Goal: Transaction & Acquisition: Purchase product/service

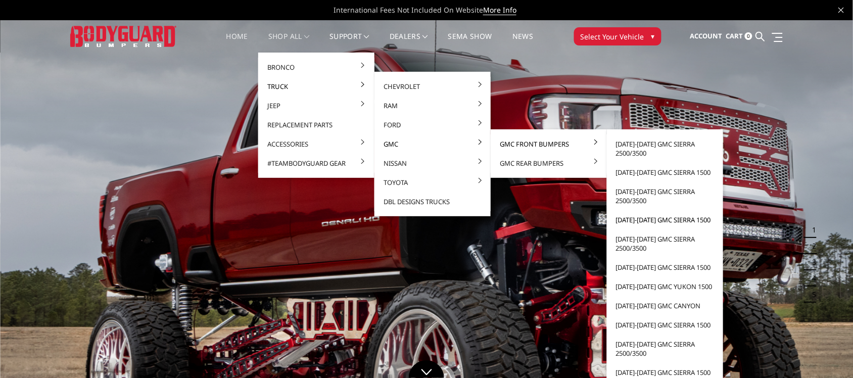
click at [663, 218] on link "[DATE]-[DATE] GMC Sierra 1500" at bounding box center [665, 219] width 108 height 19
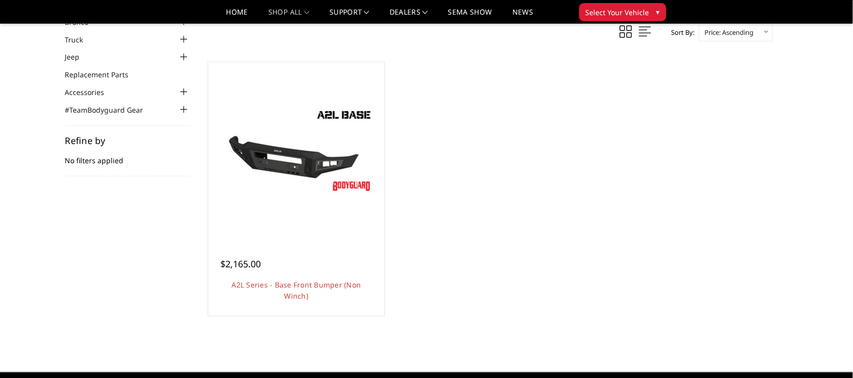
scroll to position [60, 0]
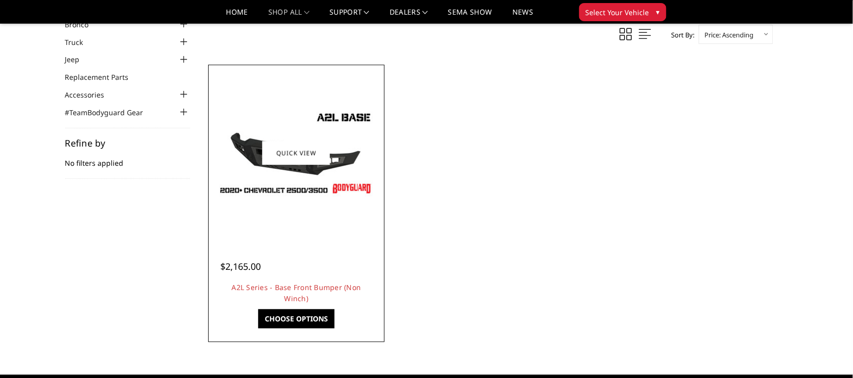
click at [306, 207] on div at bounding box center [297, 153] width 172 height 172
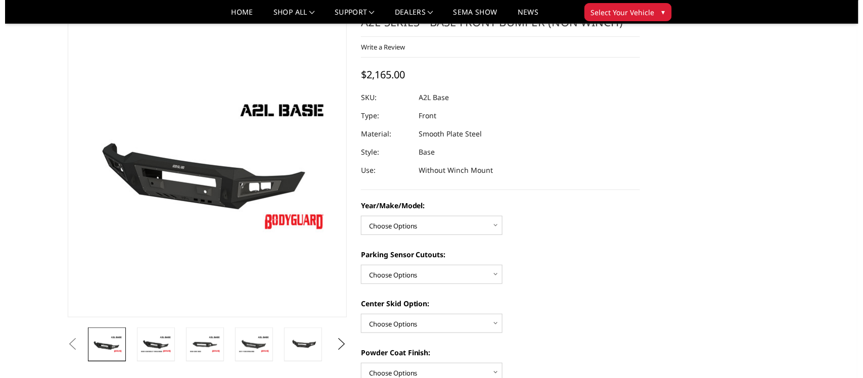
scroll to position [33, 0]
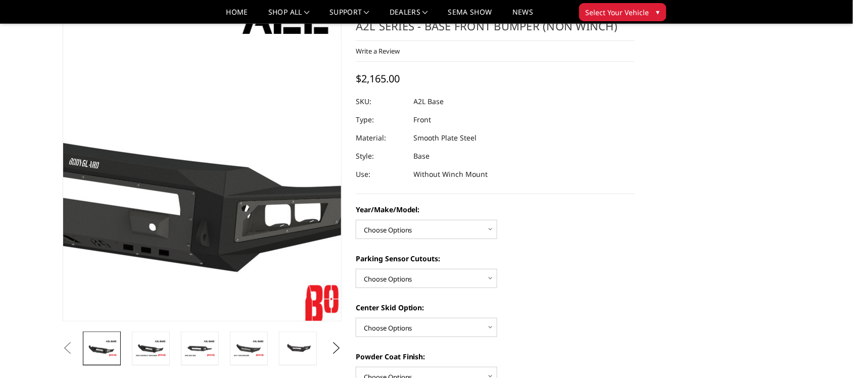
click at [237, 215] on img at bounding box center [157, 161] width 647 height 364
